Goal: Book appointment/travel/reservation

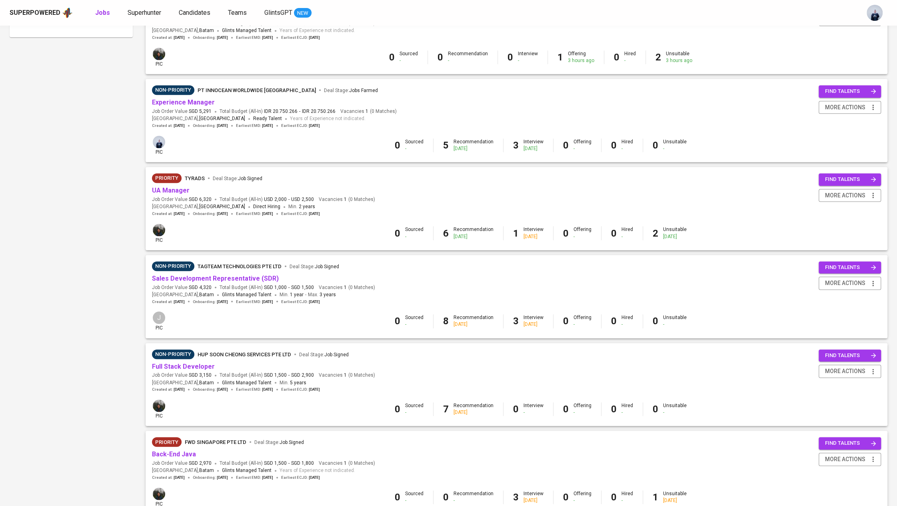
scroll to position [474, 0]
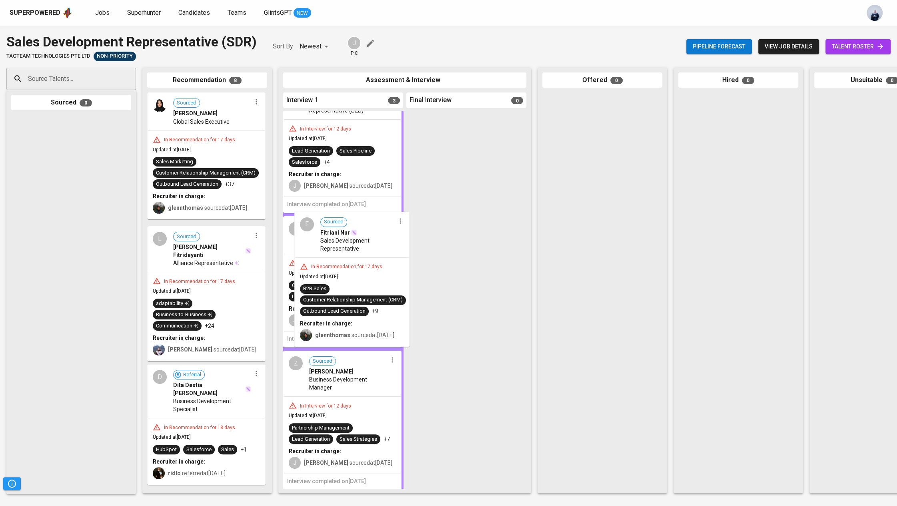
drag, startPoint x: 226, startPoint y: 287, endPoint x: 380, endPoint y: 271, distance: 154.4
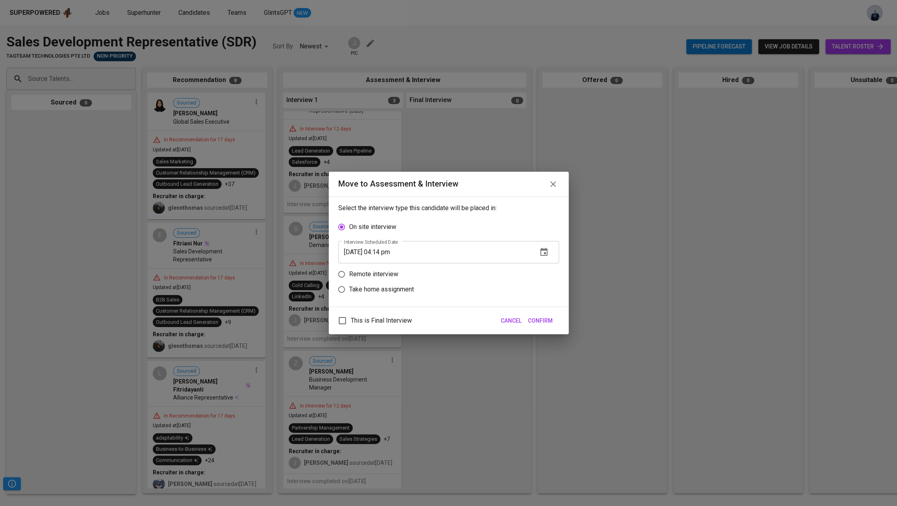
click at [388, 272] on p "Remote interview" at bounding box center [373, 274] width 49 height 10
click at [349, 272] on input "Remote interview" at bounding box center [341, 273] width 15 height 15
radio input "true"
click at [545, 265] on icon "button" at bounding box center [543, 267] width 7 height 8
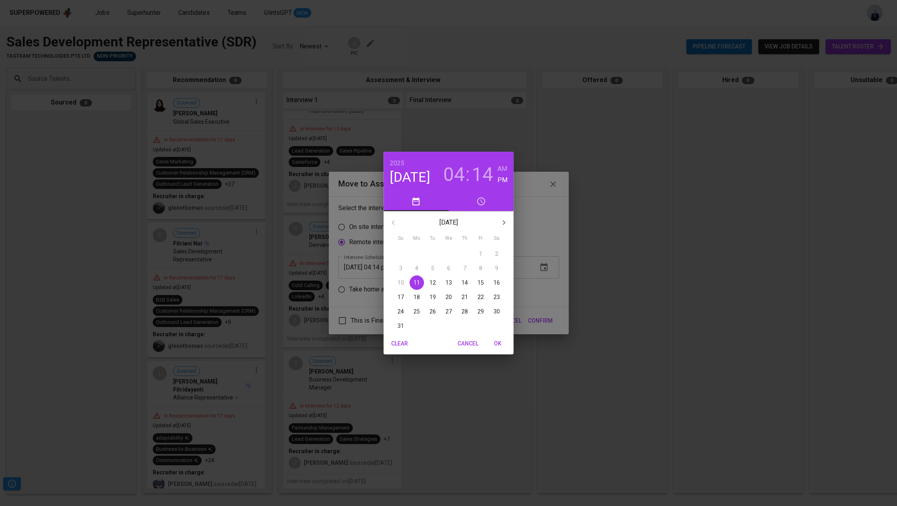
click at [414, 296] on p "18" at bounding box center [417, 297] width 6 height 8
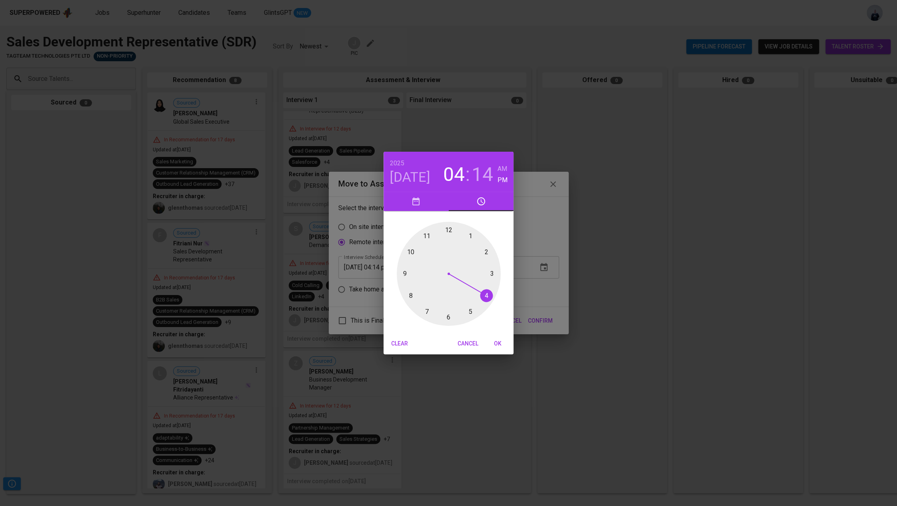
click at [484, 294] on div at bounding box center [449, 274] width 104 height 104
click at [449, 315] on div at bounding box center [449, 274] width 104 height 104
type input "[DATE] 04:30 pm"
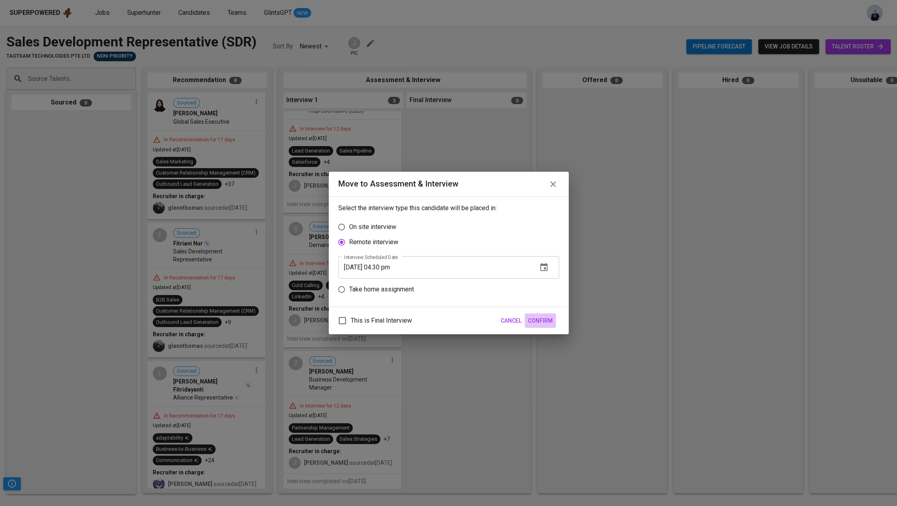
click at [538, 316] on span "Confirm" at bounding box center [540, 321] width 25 height 10
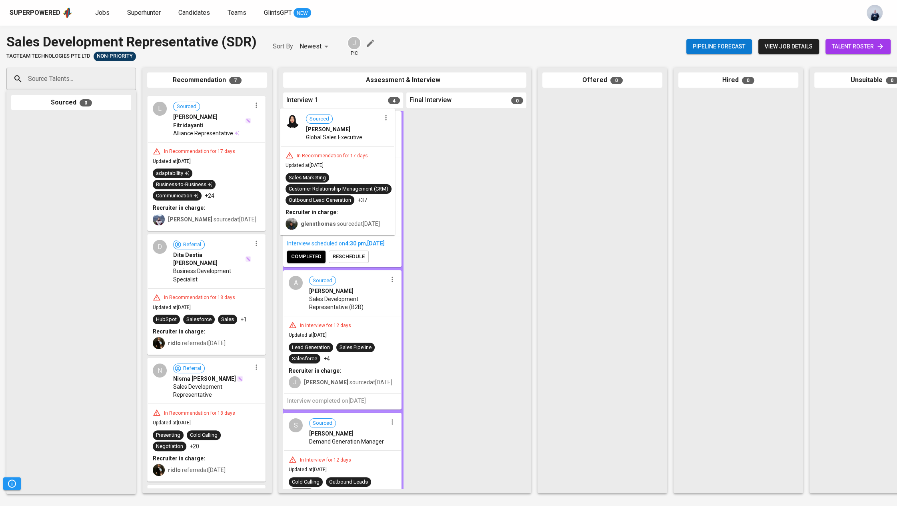
drag, startPoint x: 220, startPoint y: 139, endPoint x: 356, endPoint y: 155, distance: 137.0
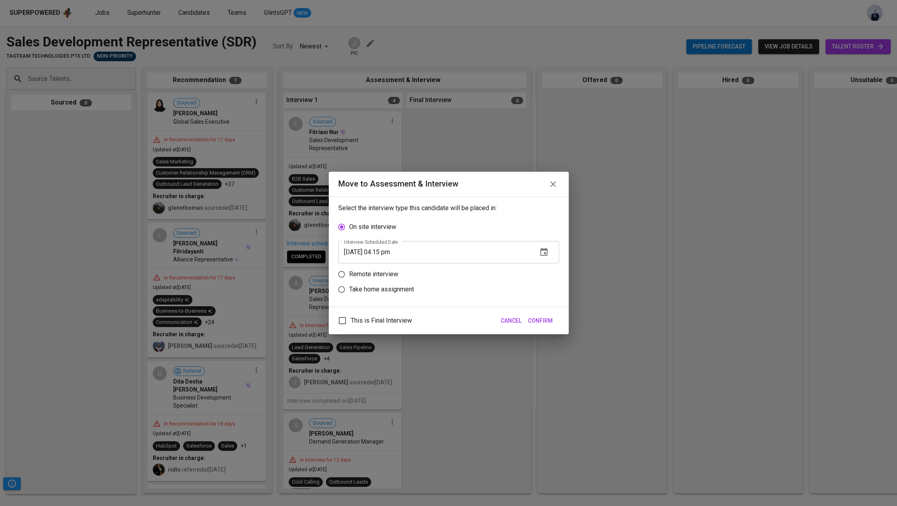
click at [378, 272] on p "Remote interview" at bounding box center [373, 274] width 49 height 10
click at [349, 272] on input "Remote interview" at bounding box center [341, 273] width 15 height 15
radio input "true"
click at [541, 267] on icon "button" at bounding box center [543, 267] width 7 height 8
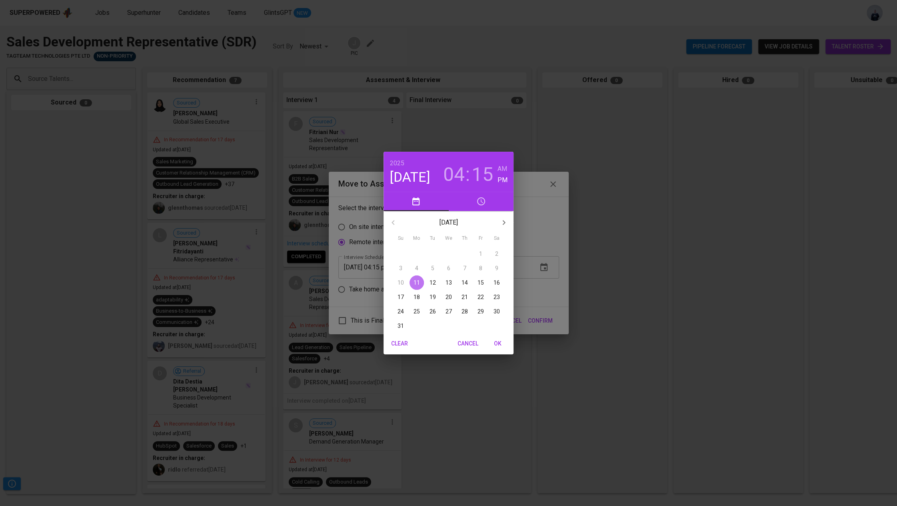
click at [414, 284] on p "11" at bounding box center [417, 282] width 6 height 8
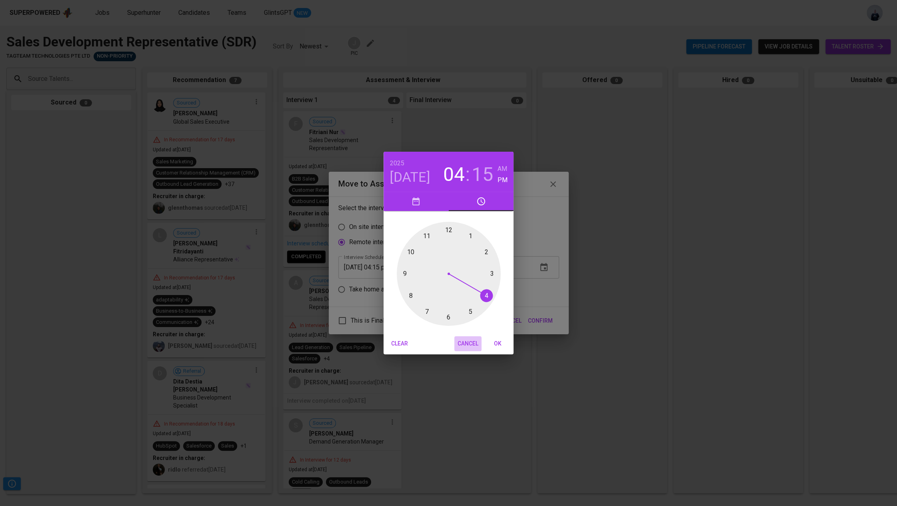
click at [478, 340] on span "Cancel" at bounding box center [468, 343] width 21 height 10
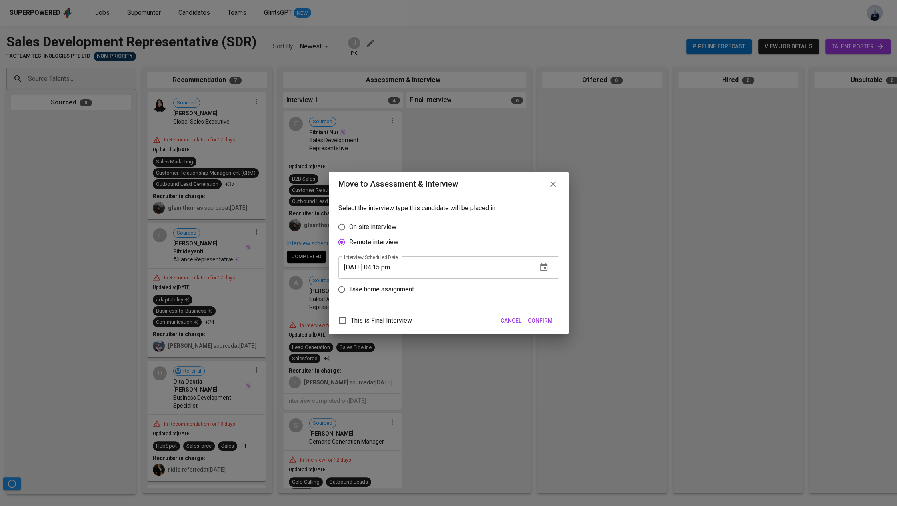
click at [543, 265] on icon "button" at bounding box center [544, 267] width 10 height 10
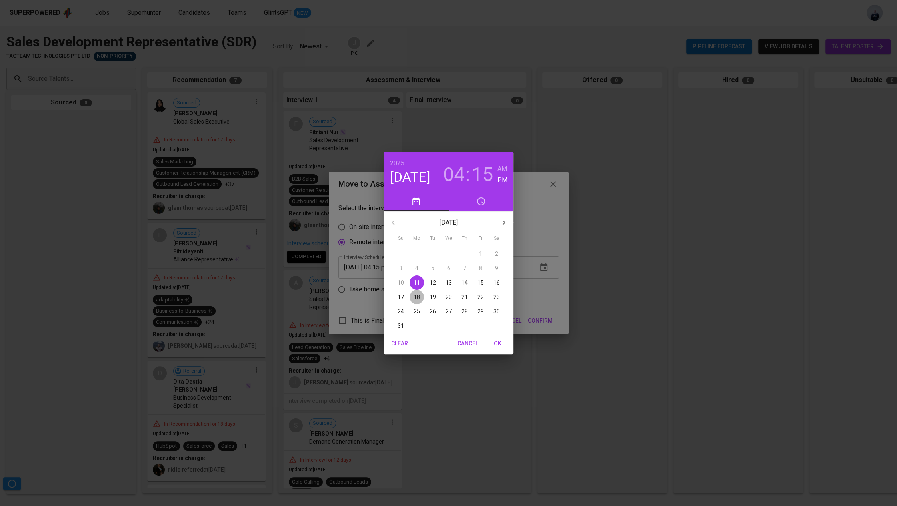
click at [414, 295] on p "18" at bounding box center [417, 297] width 6 height 8
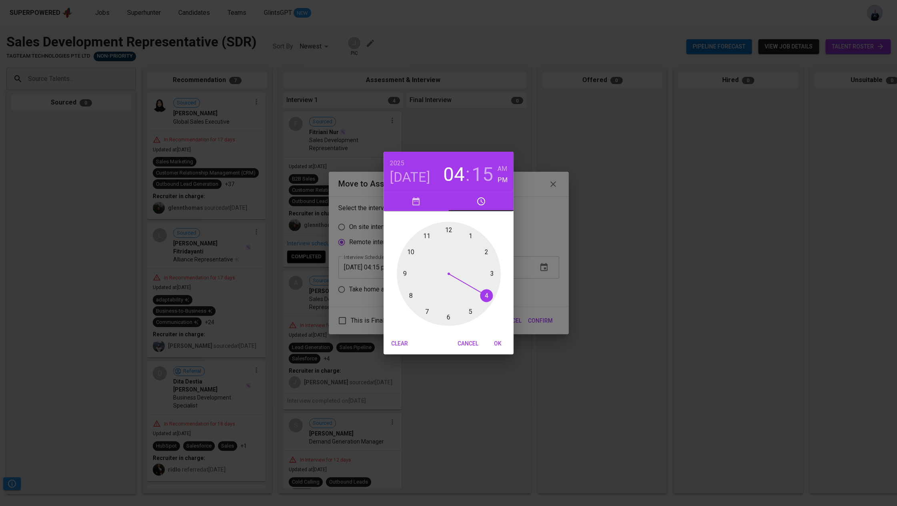
click at [492, 273] on div at bounding box center [449, 274] width 104 height 104
click at [448, 230] on div at bounding box center [449, 274] width 104 height 104
type input "[DATE] 03:00 pm"
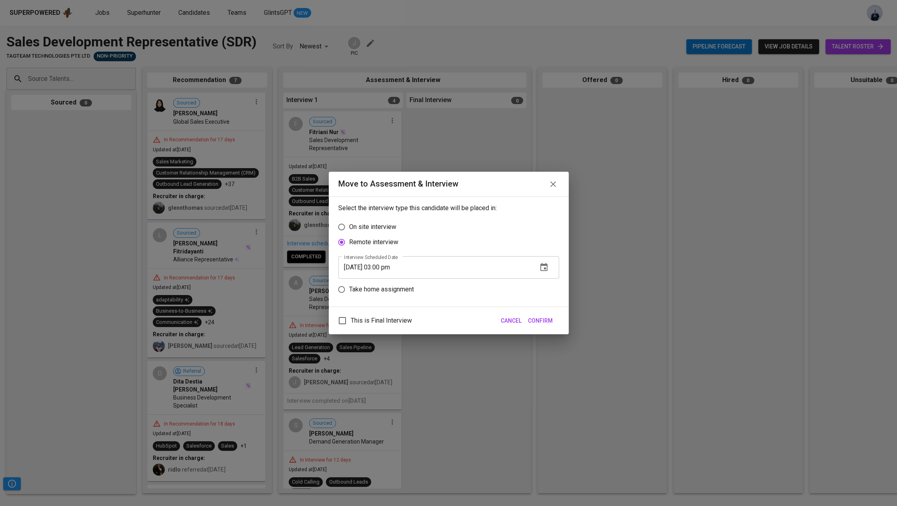
click at [543, 318] on span "Confirm" at bounding box center [540, 321] width 25 height 10
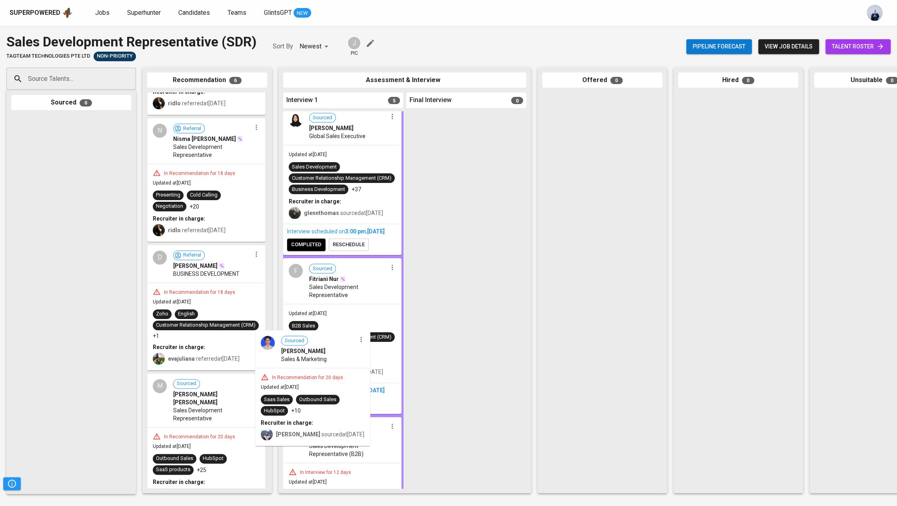
scroll to position [5, 0]
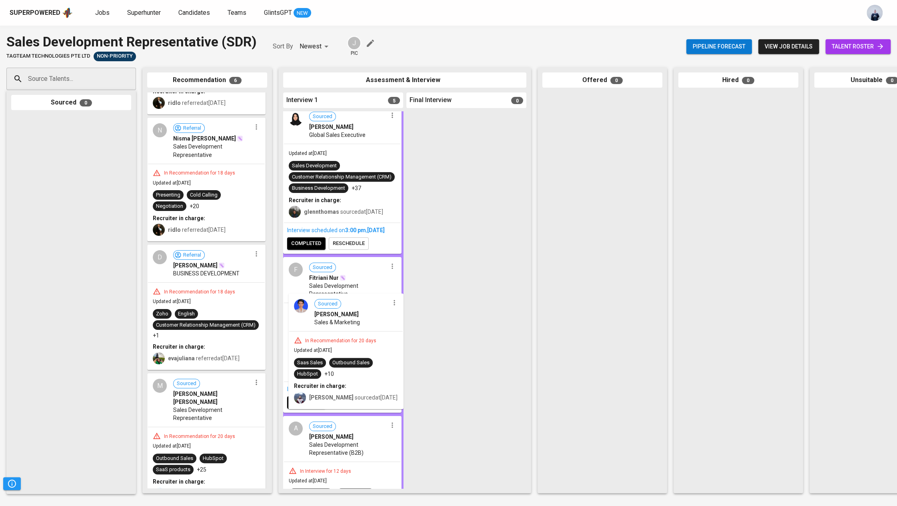
drag, startPoint x: 210, startPoint y: 420, endPoint x: 355, endPoint y: 340, distance: 165.5
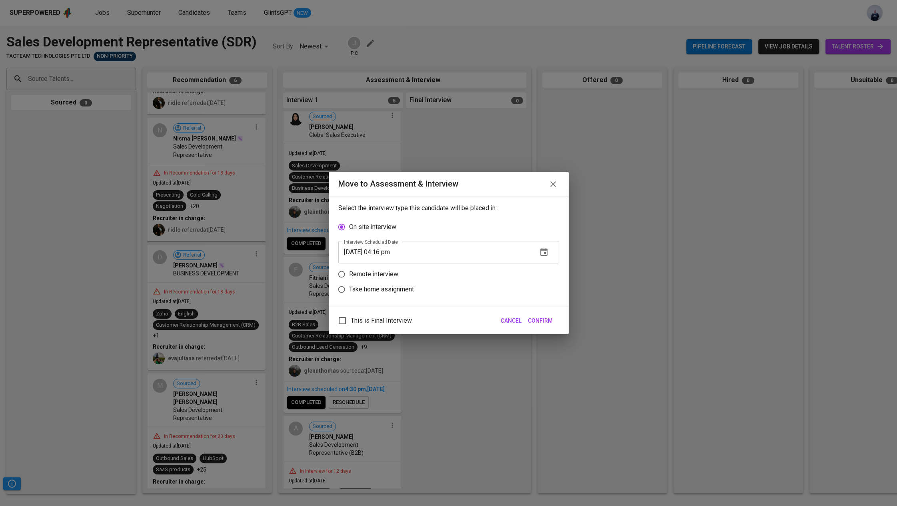
click at [385, 272] on p "Remote interview" at bounding box center [373, 274] width 49 height 10
click at [349, 272] on input "Remote interview" at bounding box center [341, 273] width 15 height 15
radio input "true"
click at [545, 267] on icon "button" at bounding box center [544, 267] width 10 height 10
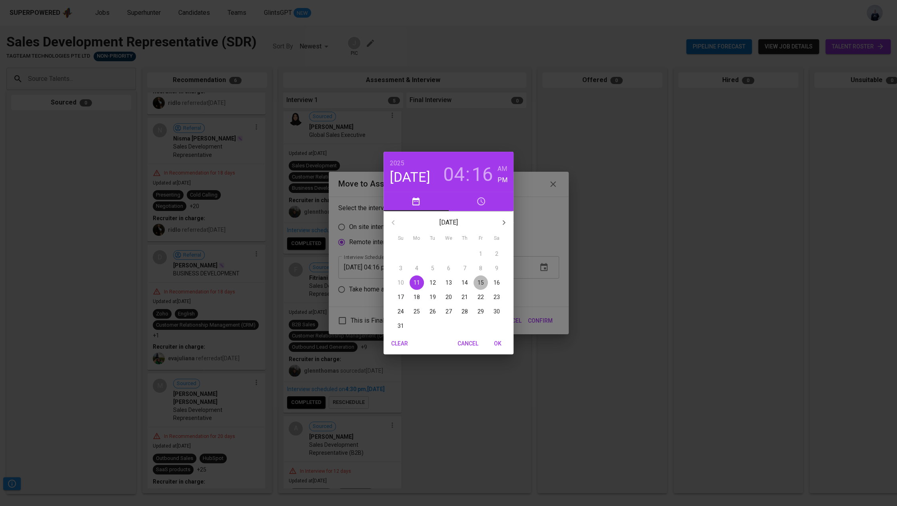
click at [481, 283] on p "15" at bounding box center [481, 282] width 6 height 8
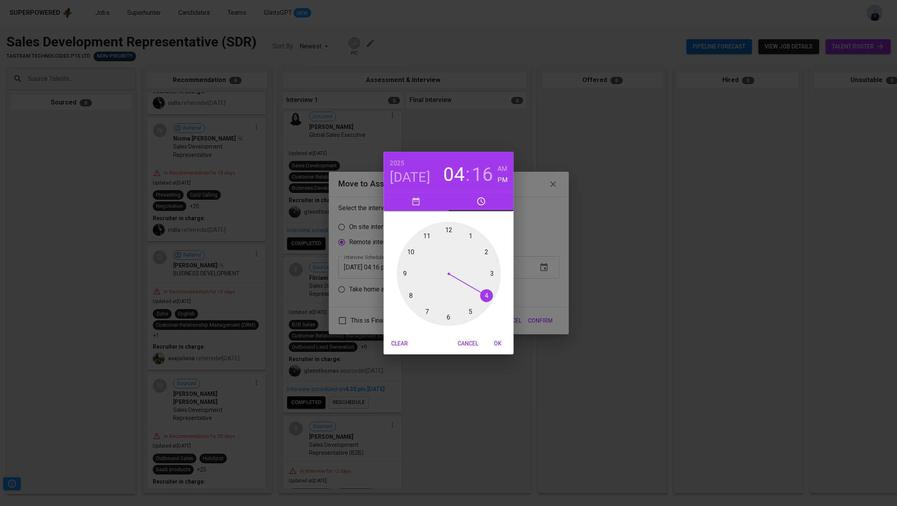
click at [491, 272] on div at bounding box center [449, 274] width 104 height 104
click at [448, 229] on div at bounding box center [449, 274] width 104 height 104
type input "[DATE] 03:00 pm"
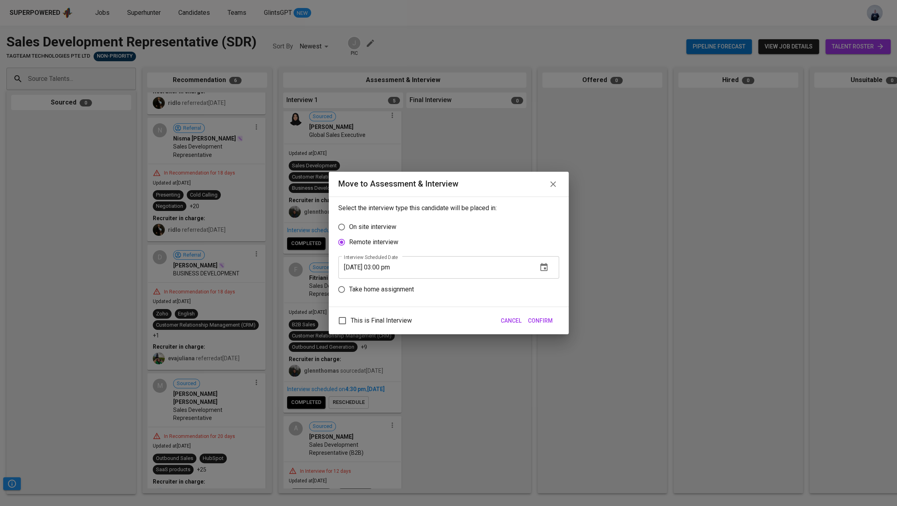
click at [546, 319] on span "Confirm" at bounding box center [540, 321] width 25 height 10
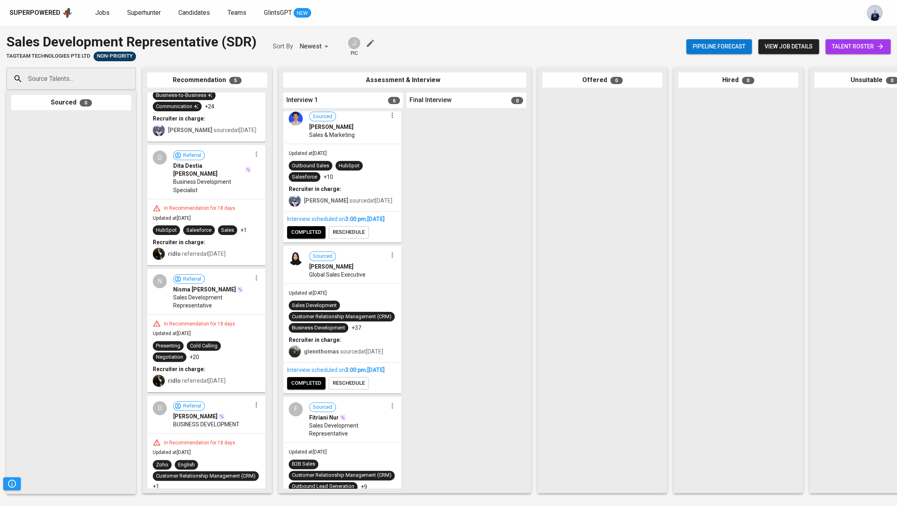
scroll to position [0, 0]
